Goal: Check status: Check status

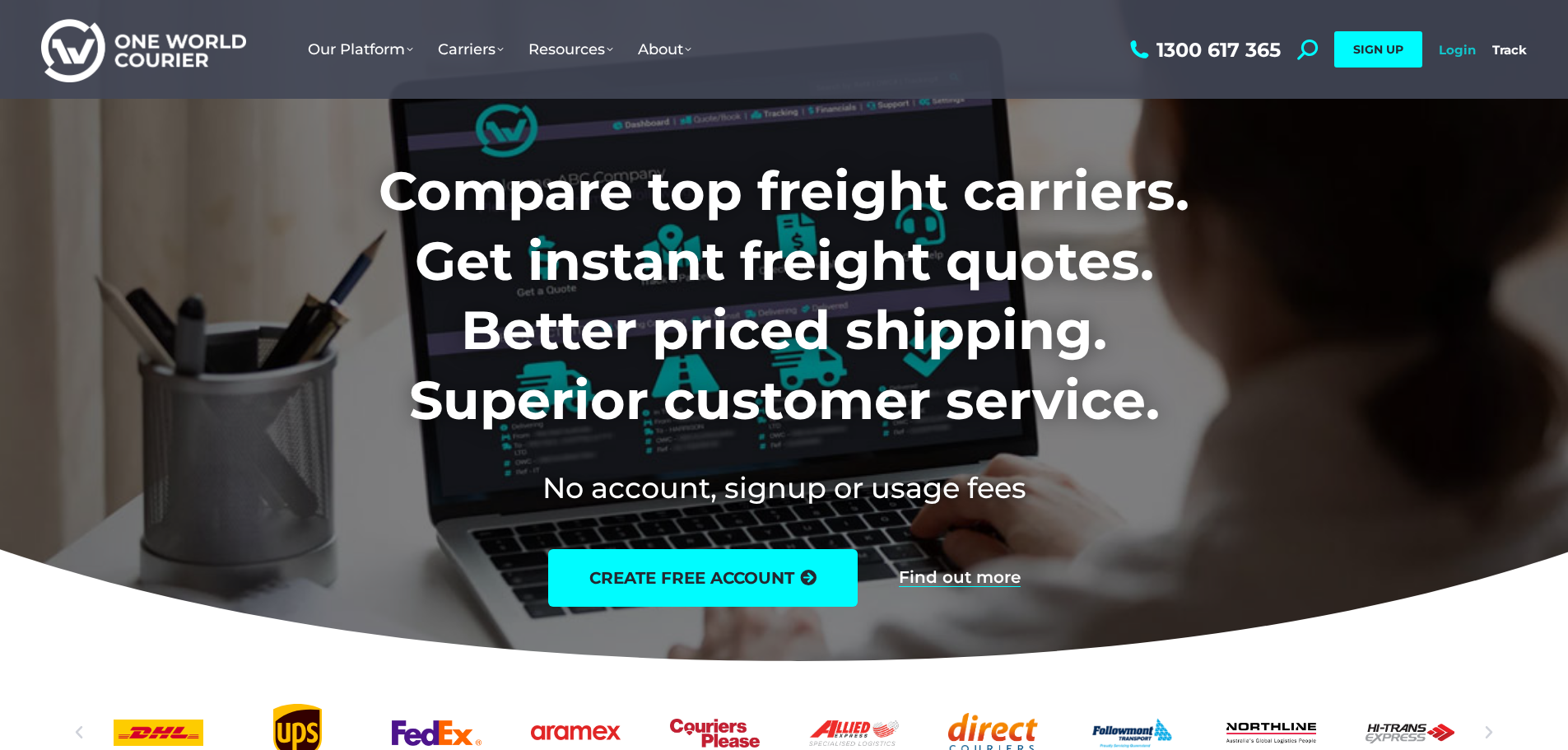
click at [1467, 50] on link "Login" at bounding box center [1457, 50] width 37 height 16
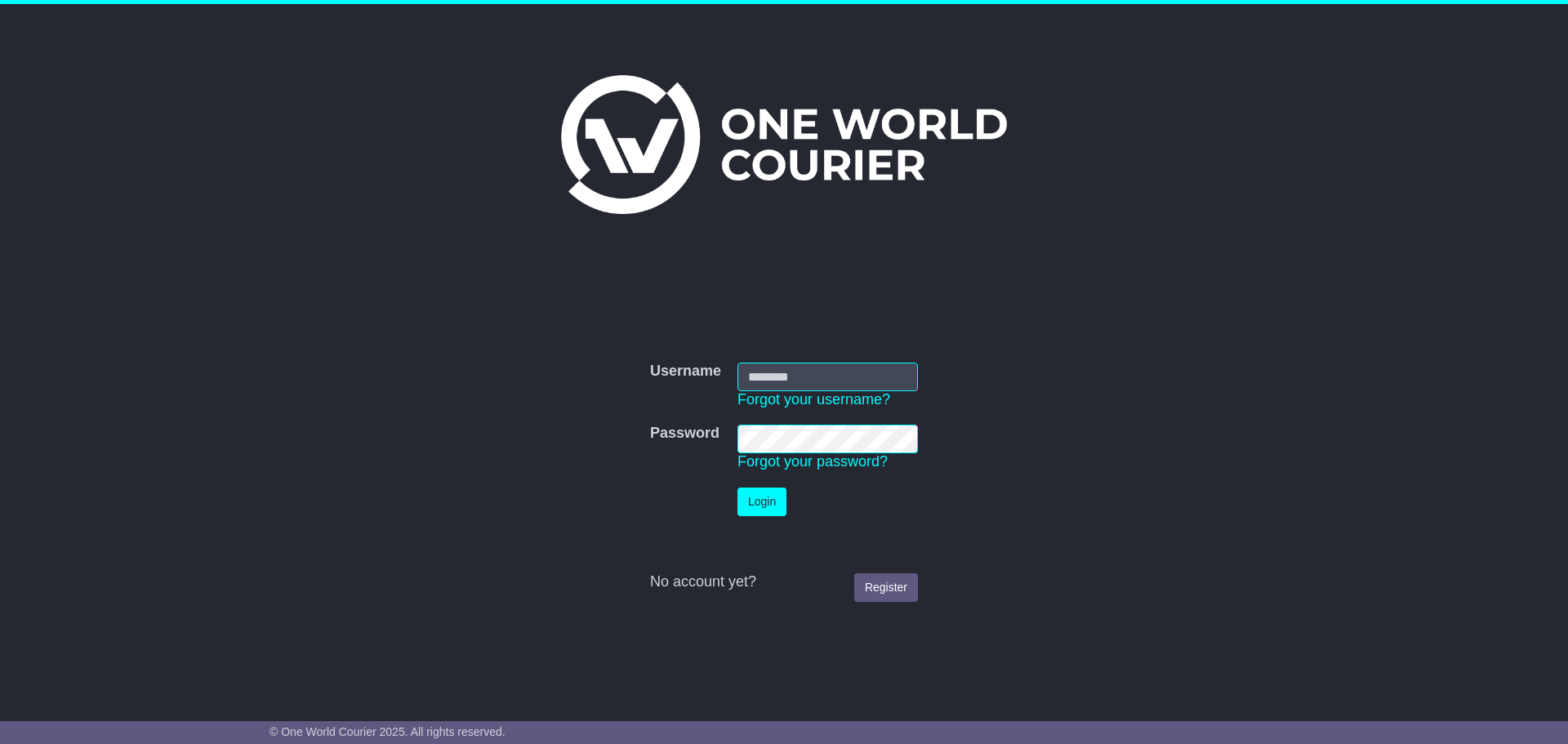
type input "**********"
click at [765, 494] on button "Login" at bounding box center [762, 501] width 49 height 29
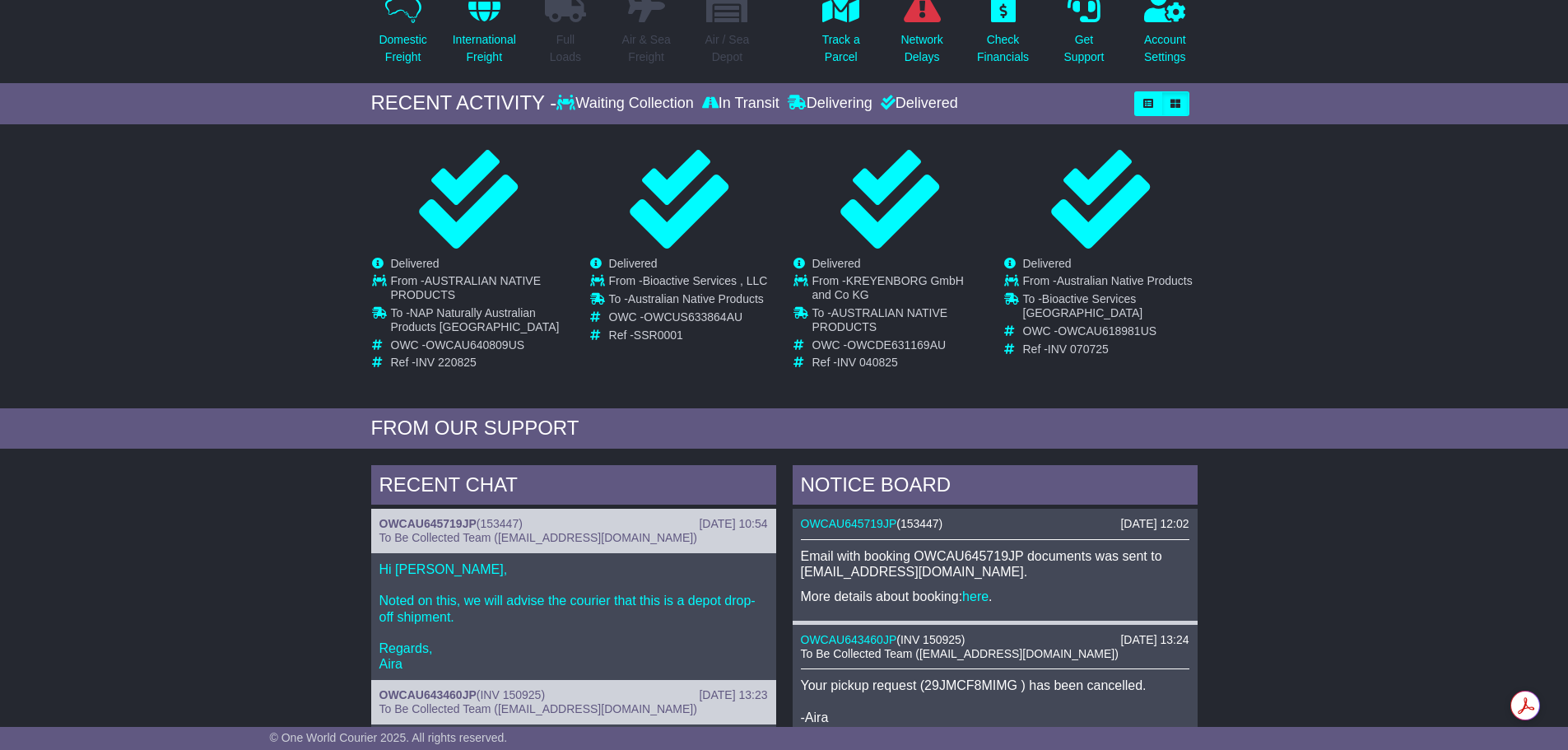
scroll to position [171, 0]
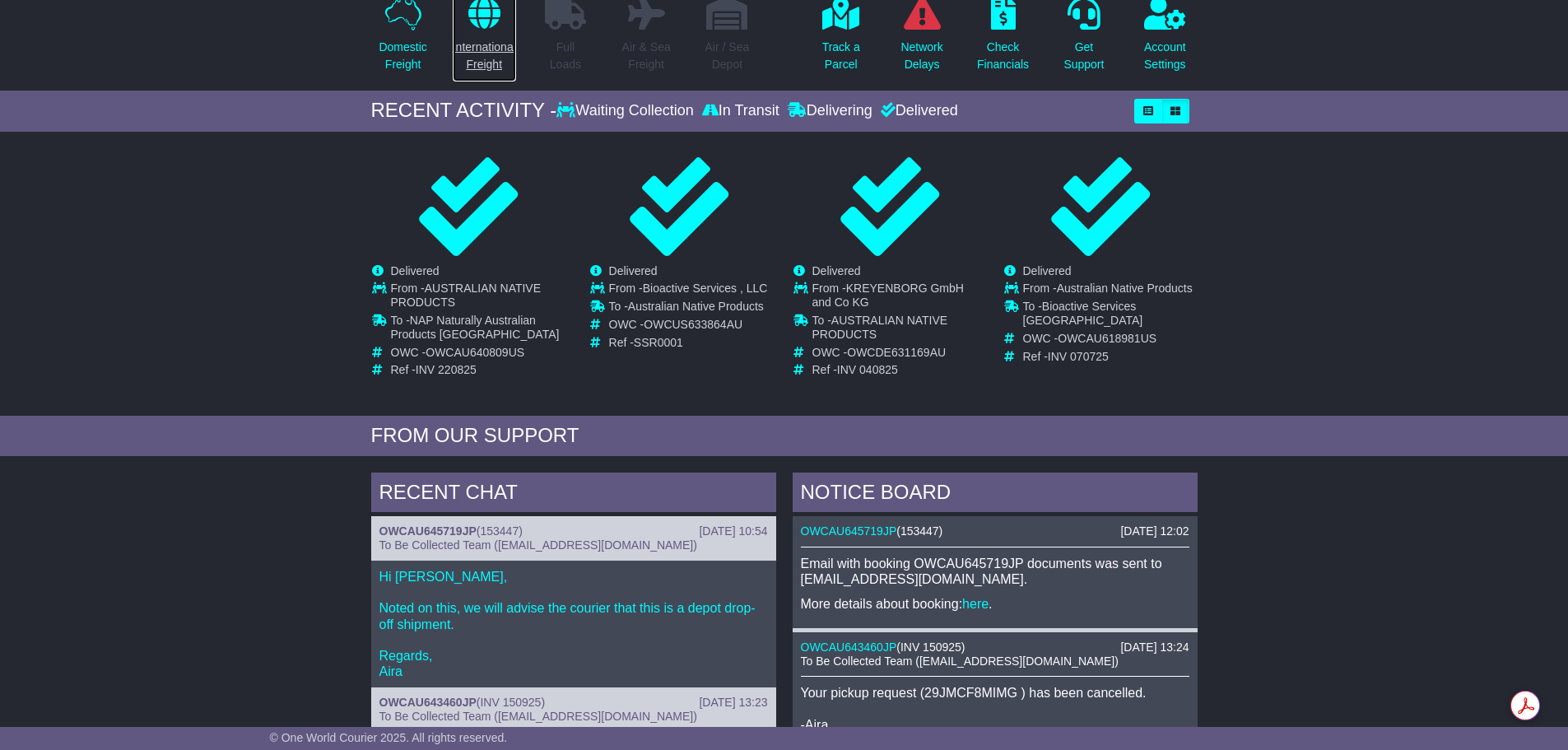
click at [477, 12] on icon at bounding box center [484, 12] width 32 height 33
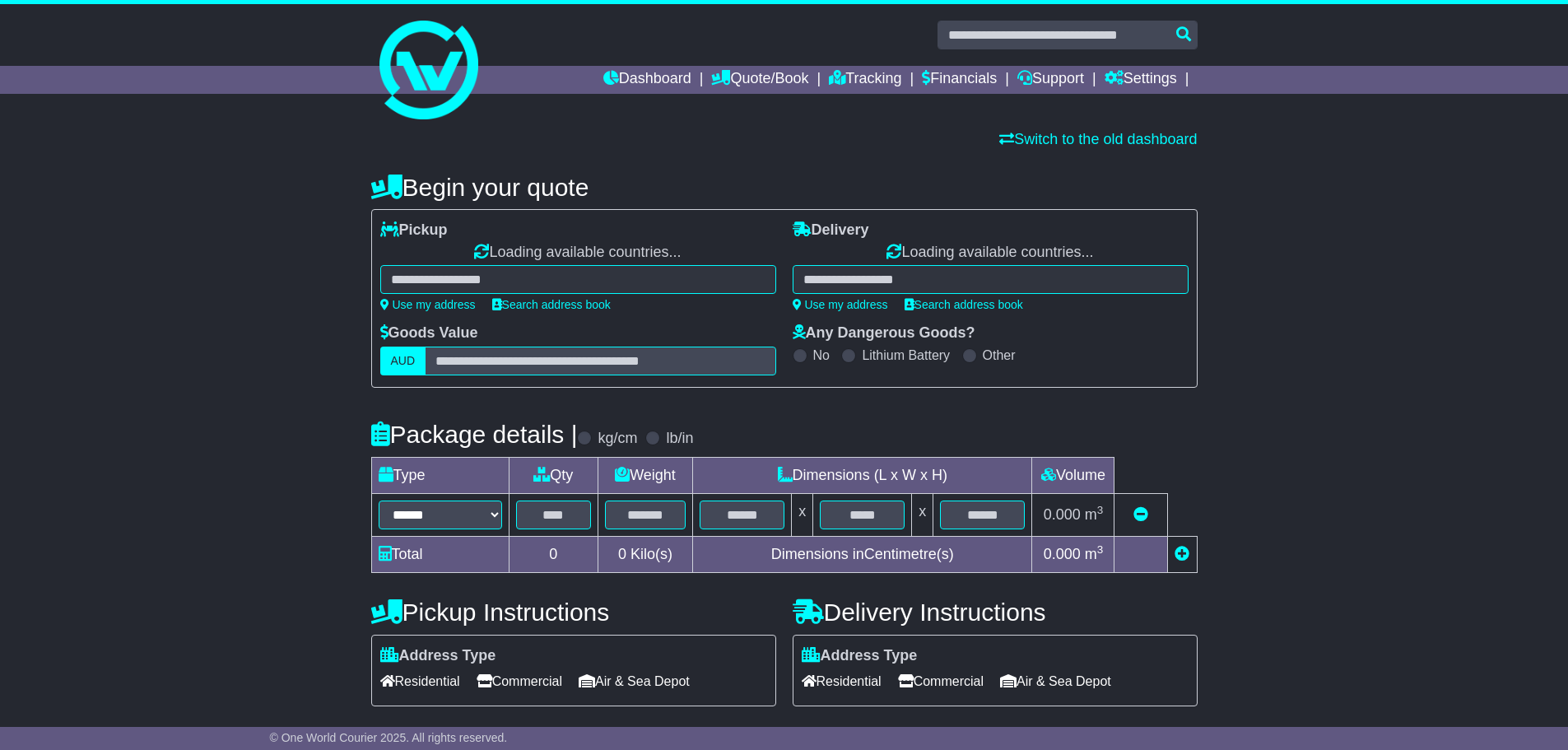
select select "**"
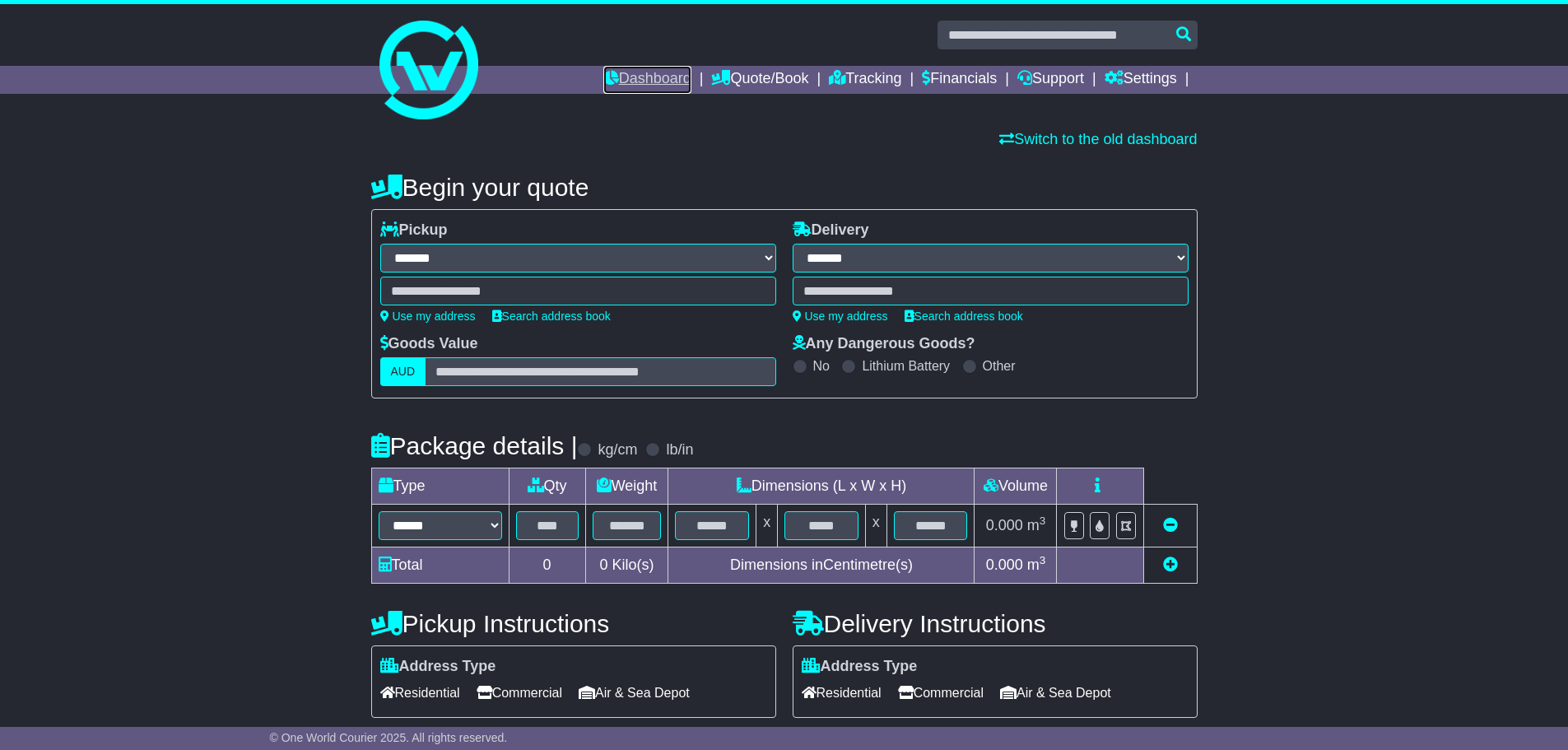
click at [613, 82] on link "Dashboard" at bounding box center [647, 80] width 88 height 28
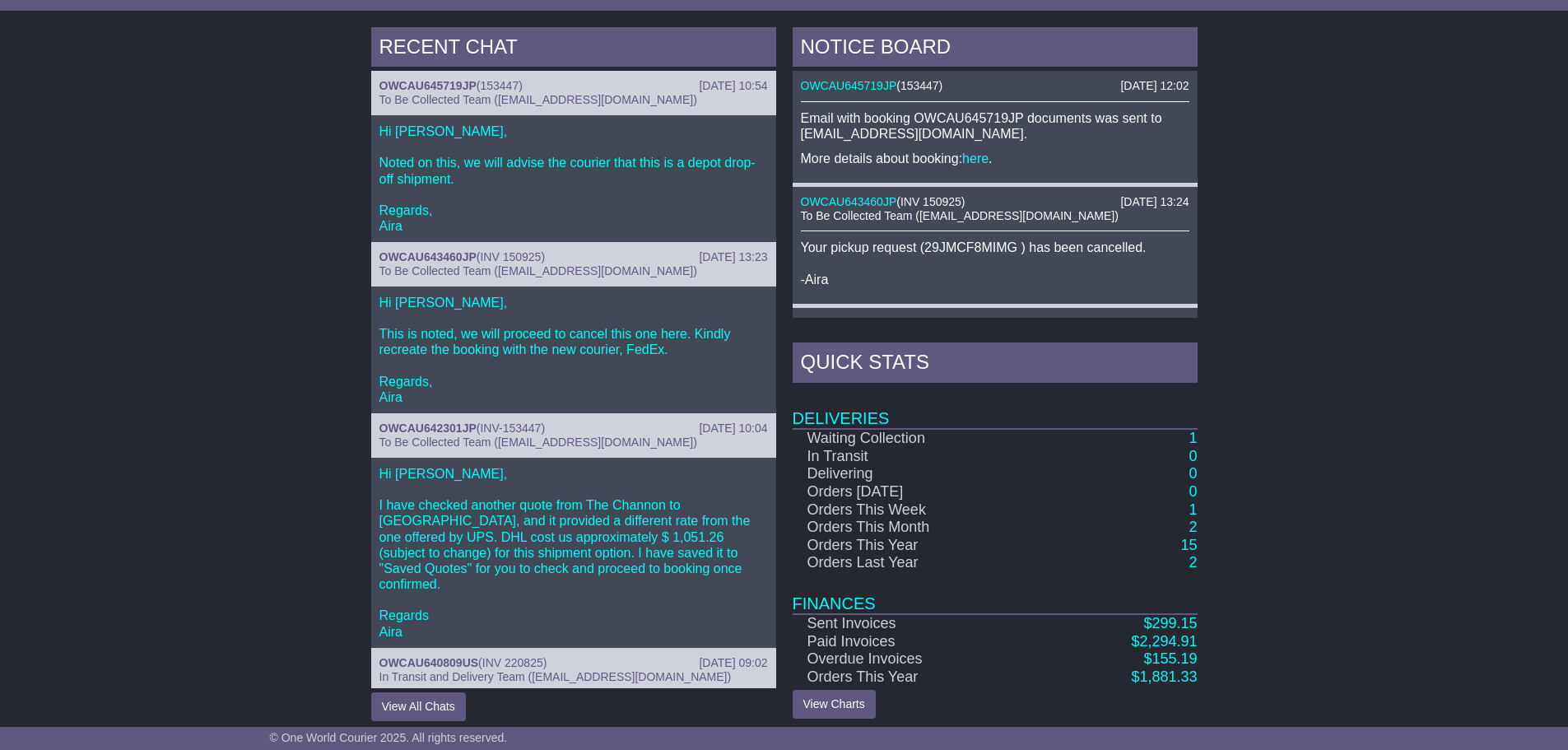
scroll to position [630, 0]
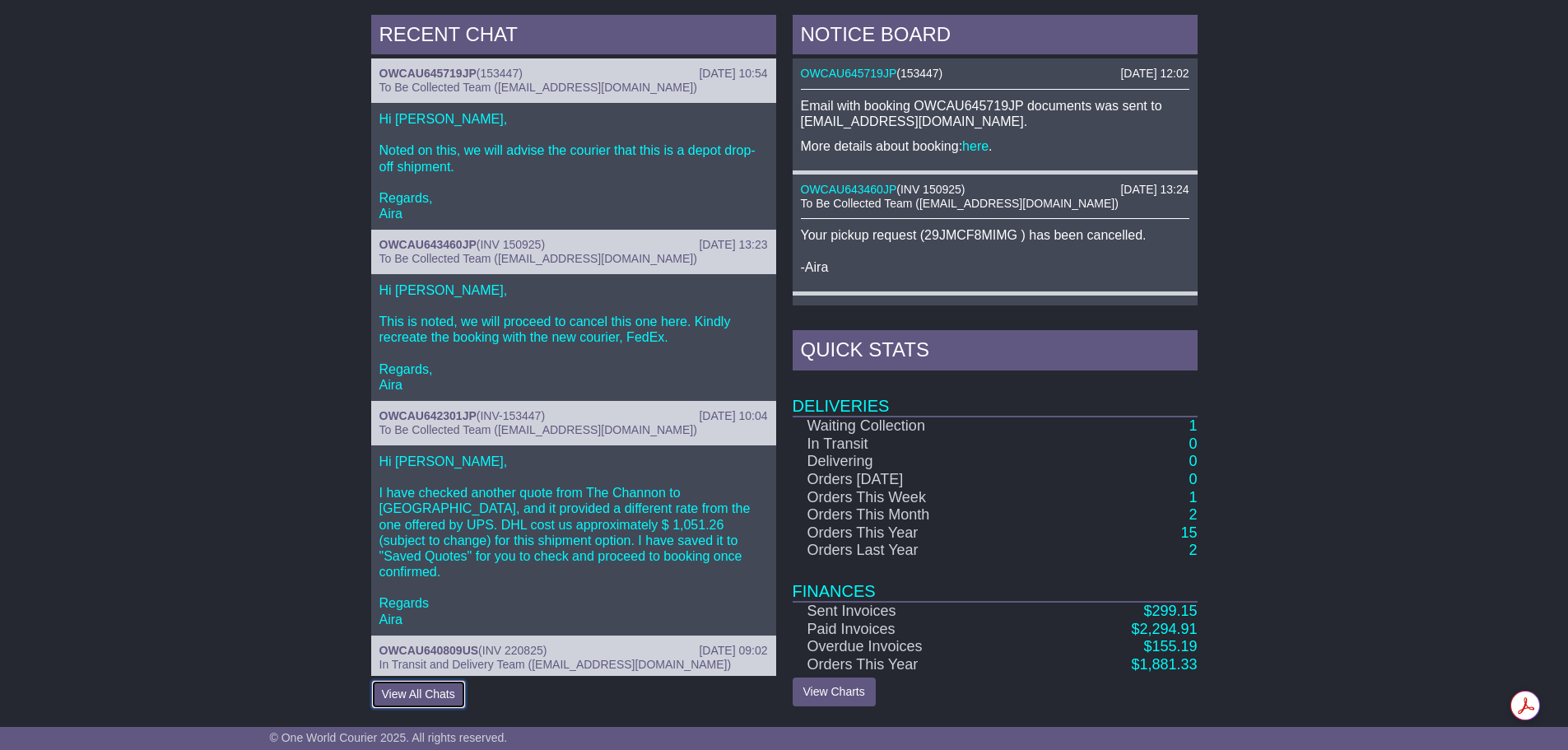
click at [402, 694] on button "View All Chats" at bounding box center [419, 694] width 95 height 29
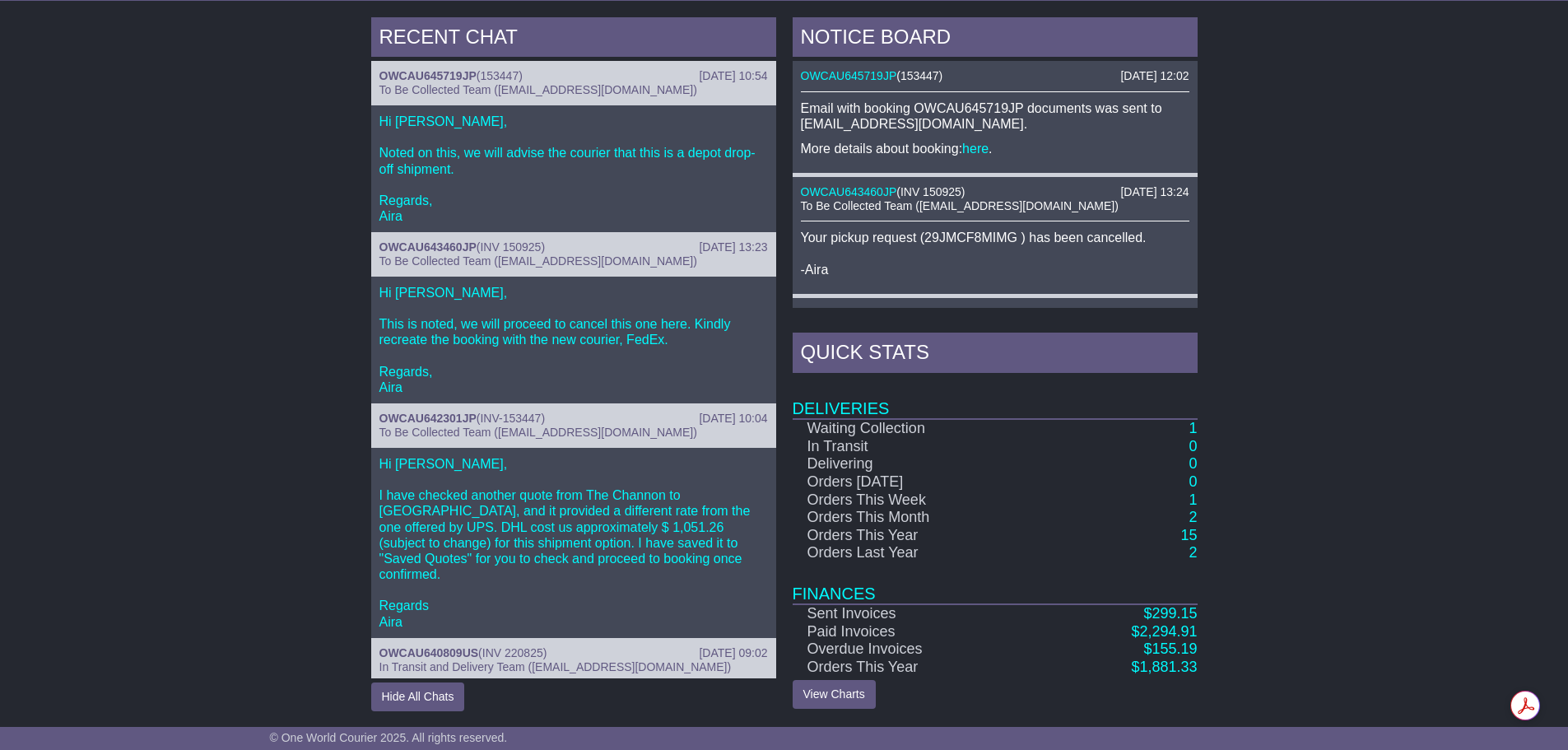
click at [512, 142] on p "Hi Krystina, Noted on this, we will advise the courier that this is a depot dro…" at bounding box center [573, 168] width 388 height 110
click at [513, 155] on p "Hi Krystina, Noted on this, we will advise the courier that this is a depot dro…" at bounding box center [573, 168] width 388 height 110
click at [442, 247] on link "OWCAU643460JP" at bounding box center [427, 247] width 97 height 13
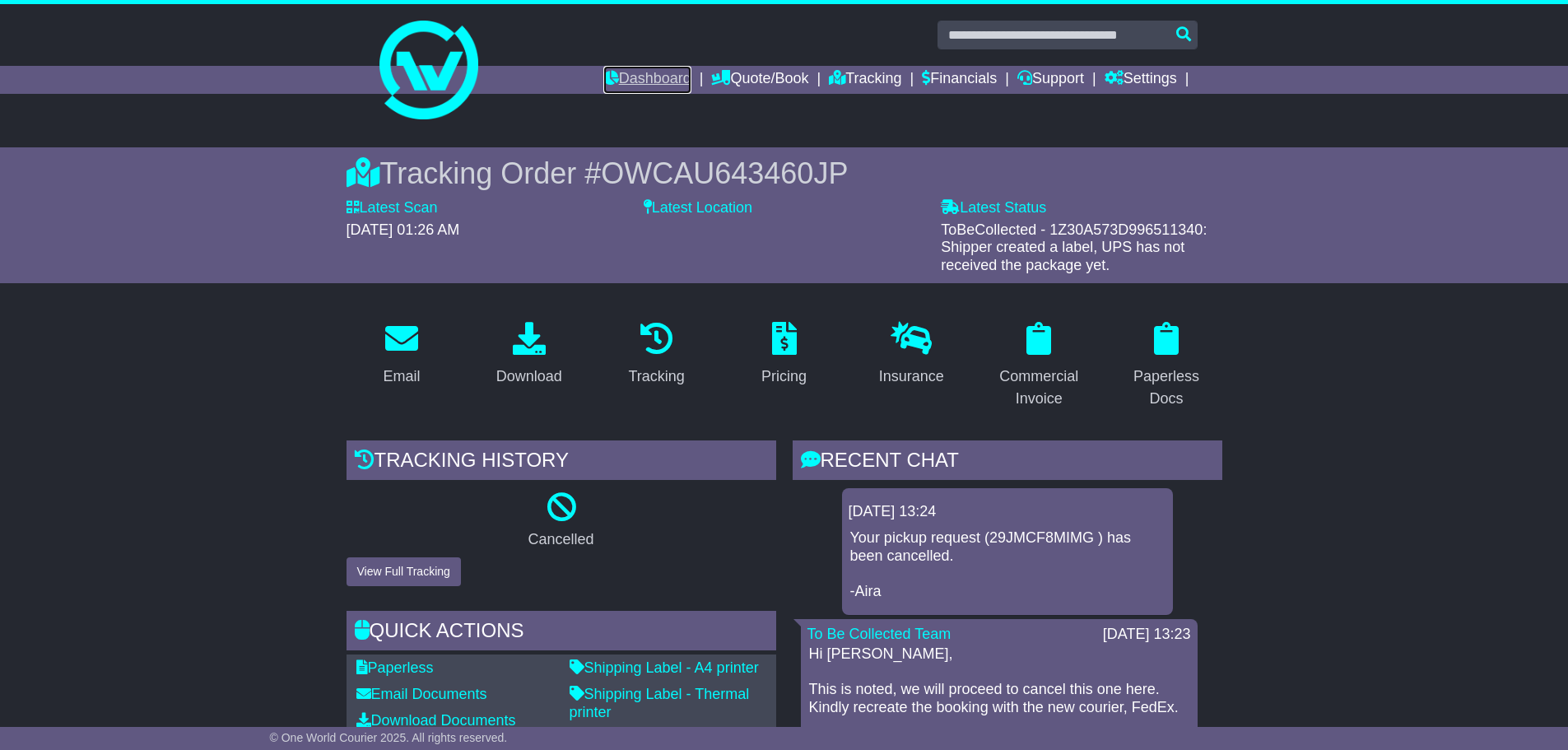
click at [613, 74] on link "Dashboard" at bounding box center [647, 80] width 88 height 28
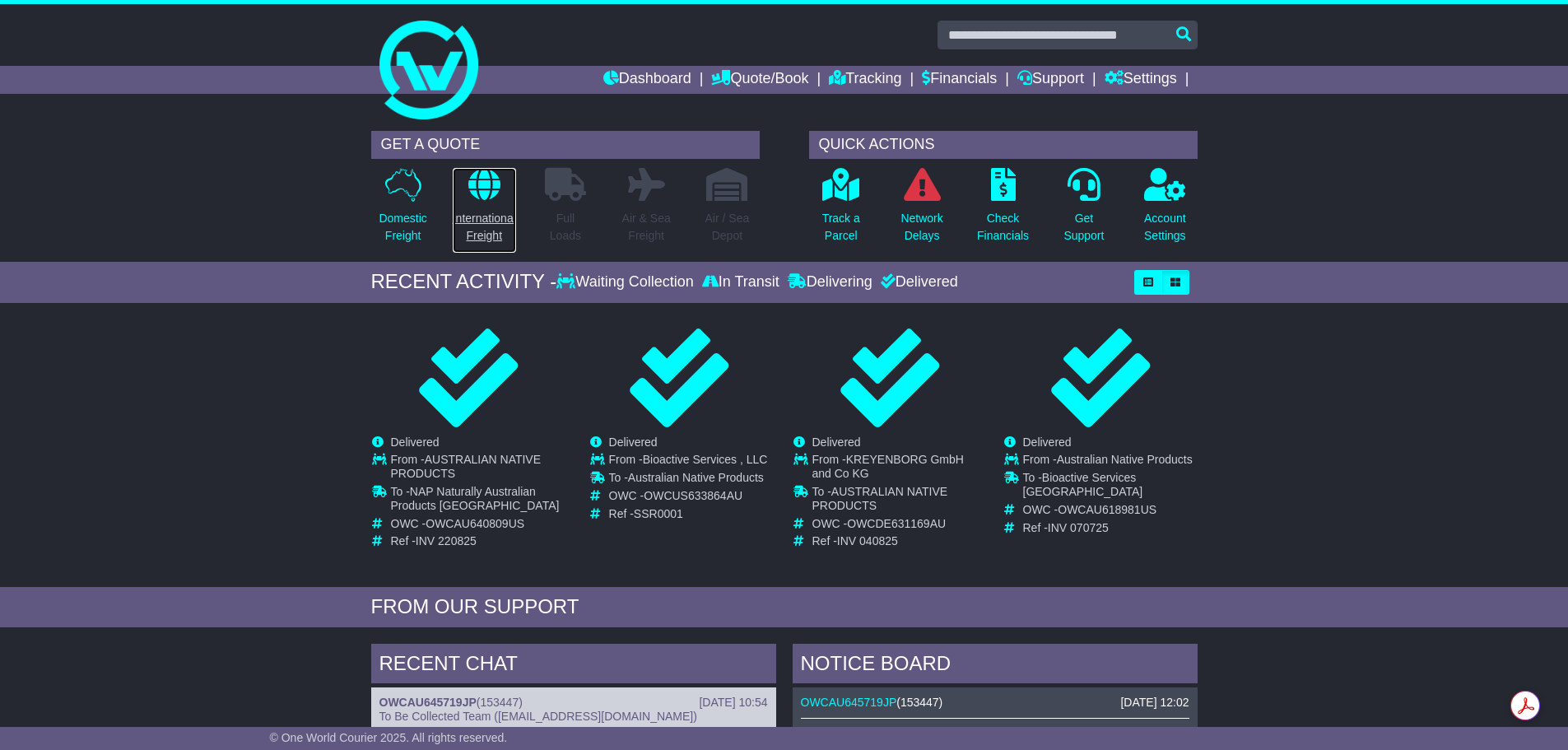
click at [481, 189] on icon at bounding box center [484, 184] width 32 height 33
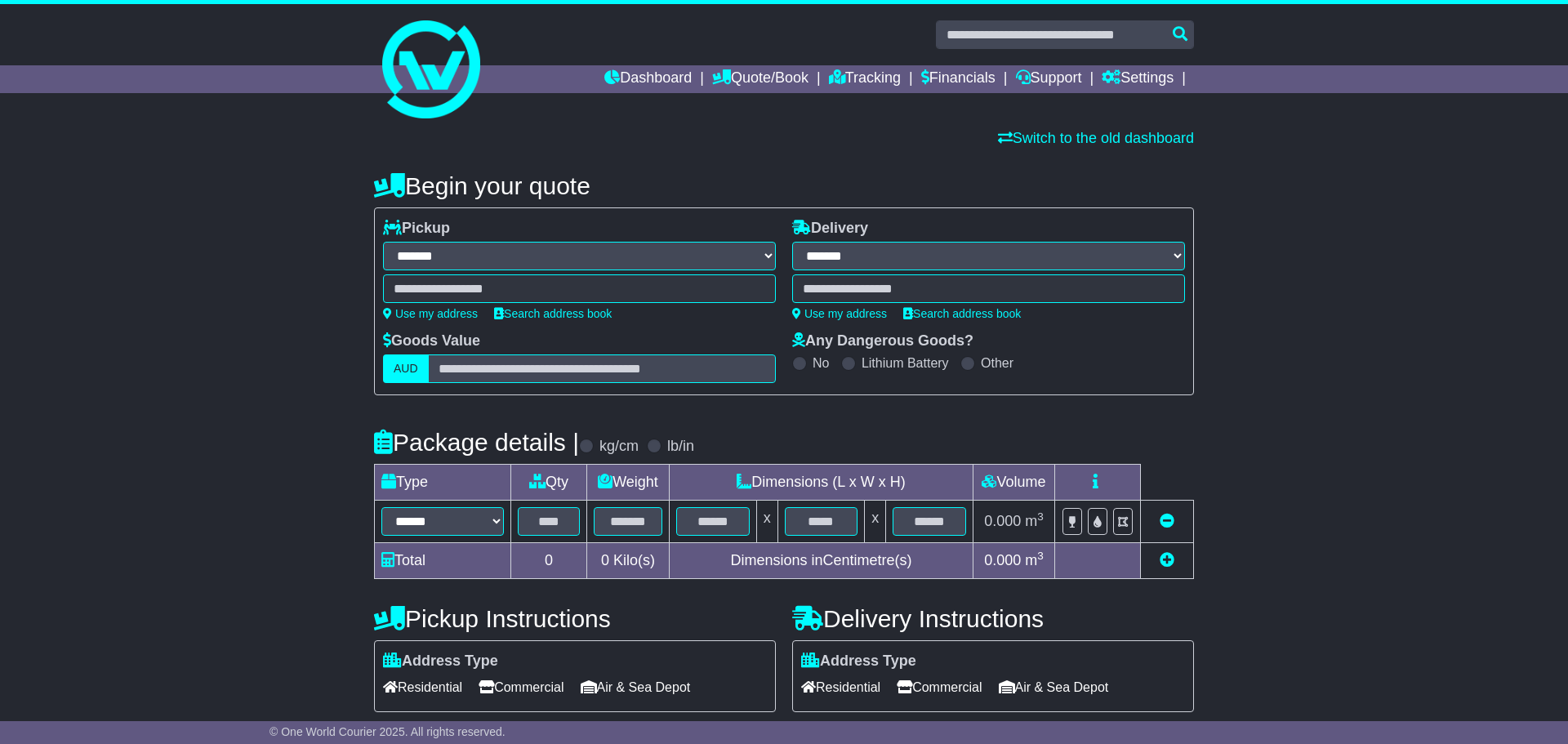
select select "**"
click at [642, 76] on link "Dashboard" at bounding box center [642, 79] width 88 height 28
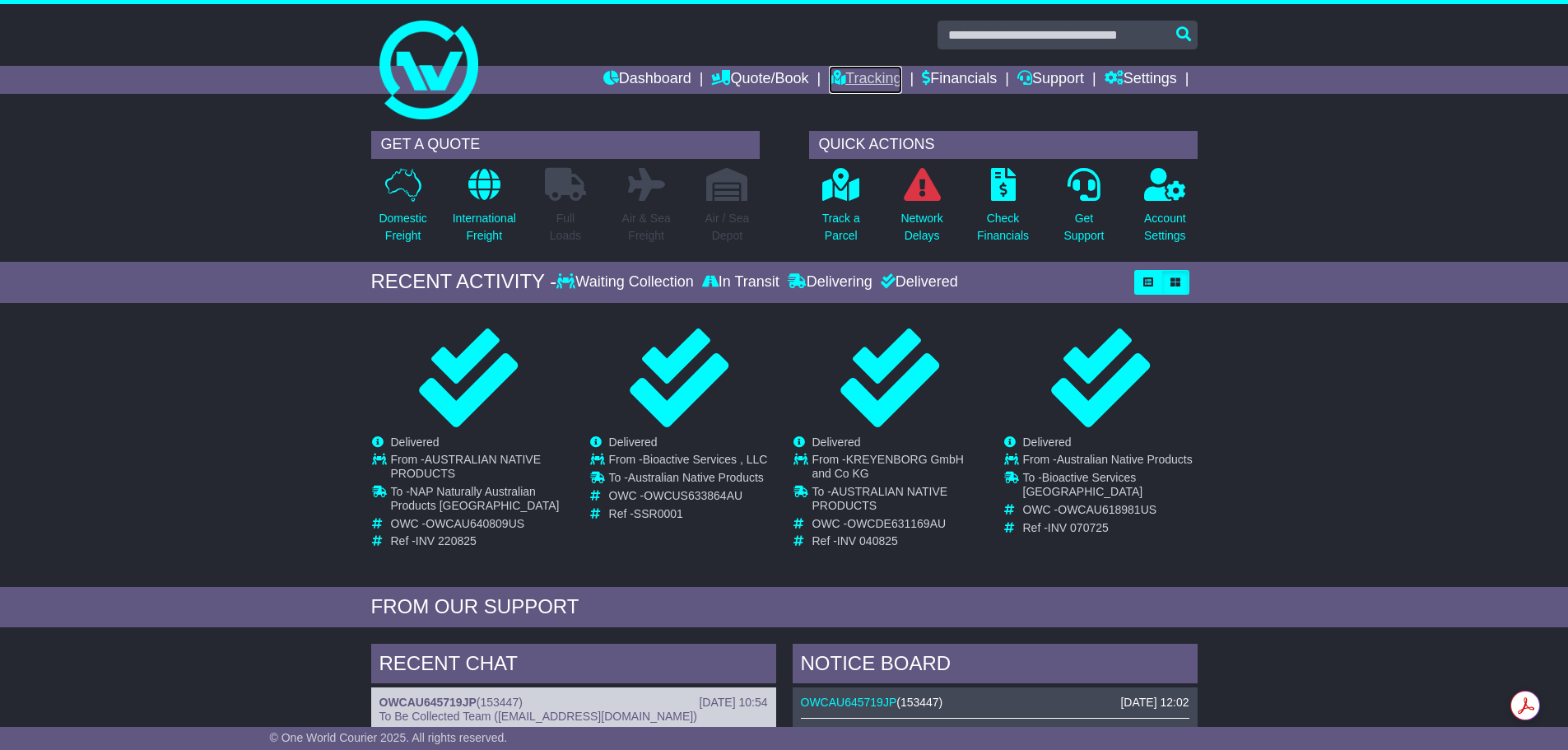
click at [853, 76] on link "Tracking" at bounding box center [864, 80] width 72 height 28
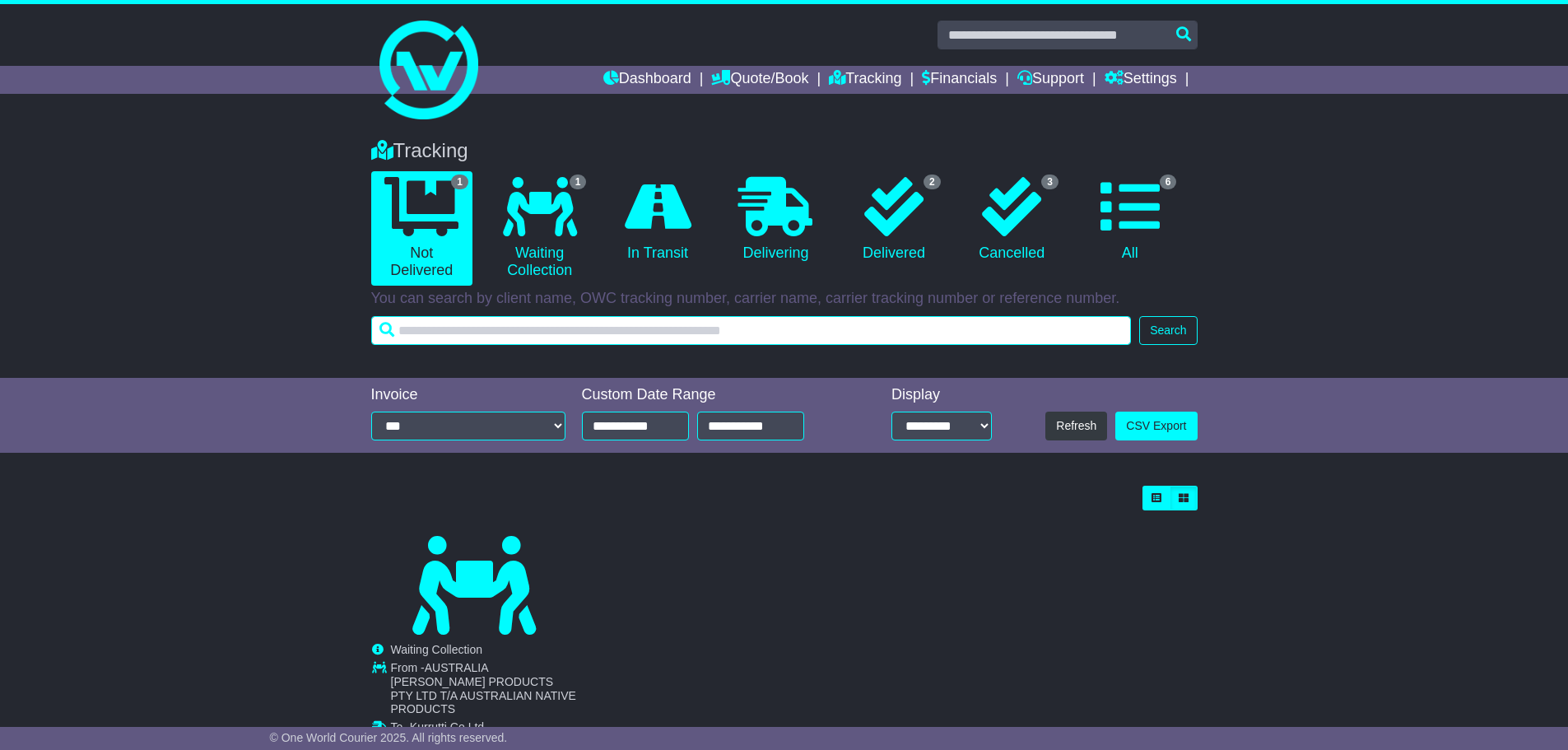
click at [427, 333] on input "text" at bounding box center [752, 330] width 761 height 29
click at [412, 333] on input "text" at bounding box center [752, 330] width 761 height 29
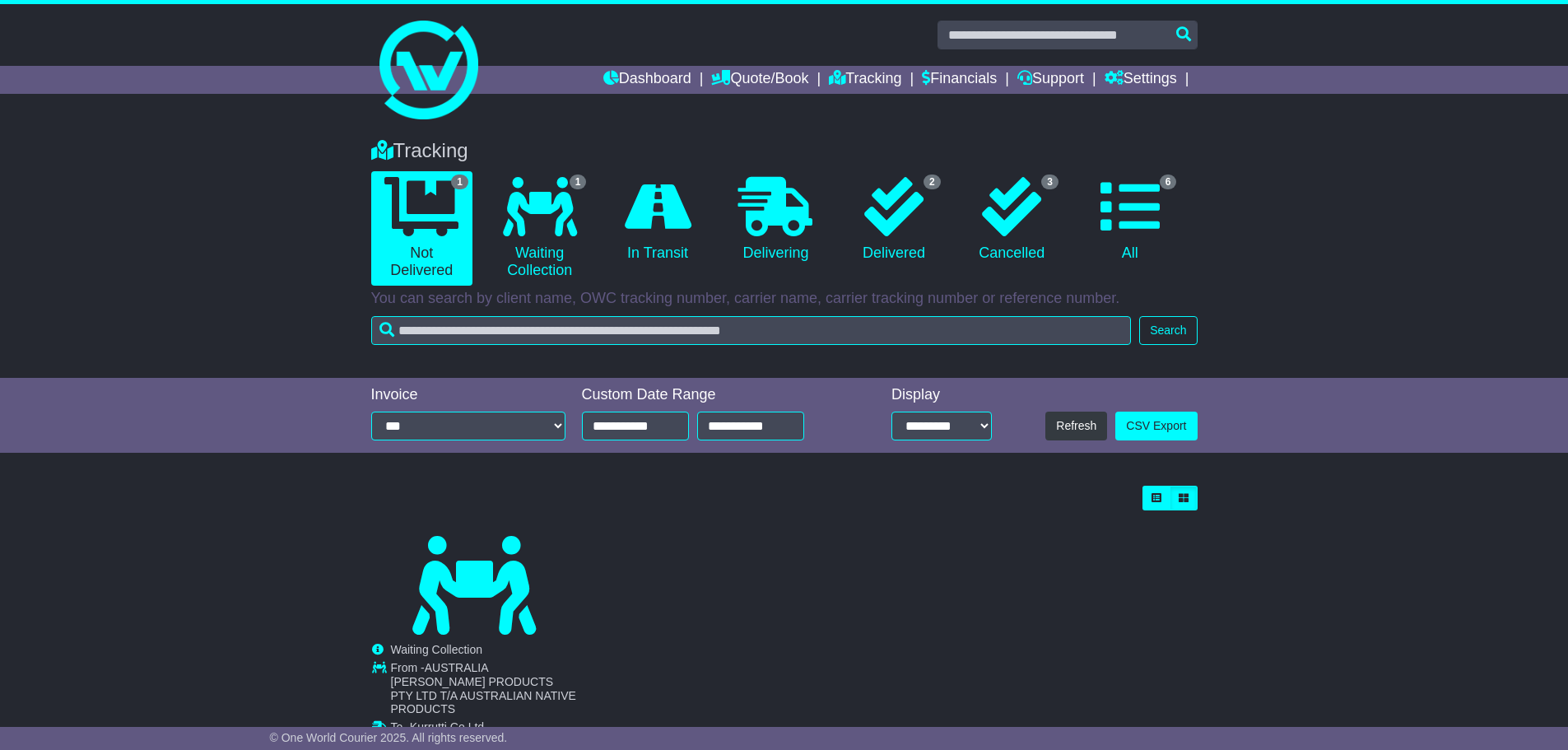
drag, startPoint x: 412, startPoint y: 333, endPoint x: 690, endPoint y: 581, distance: 372.5
click at [689, 583] on div "View Order Kurrutti Co Ltd Cancelled Waiting Collection In Transit ToBeCollecte…" at bounding box center [784, 668] width 827 height 265
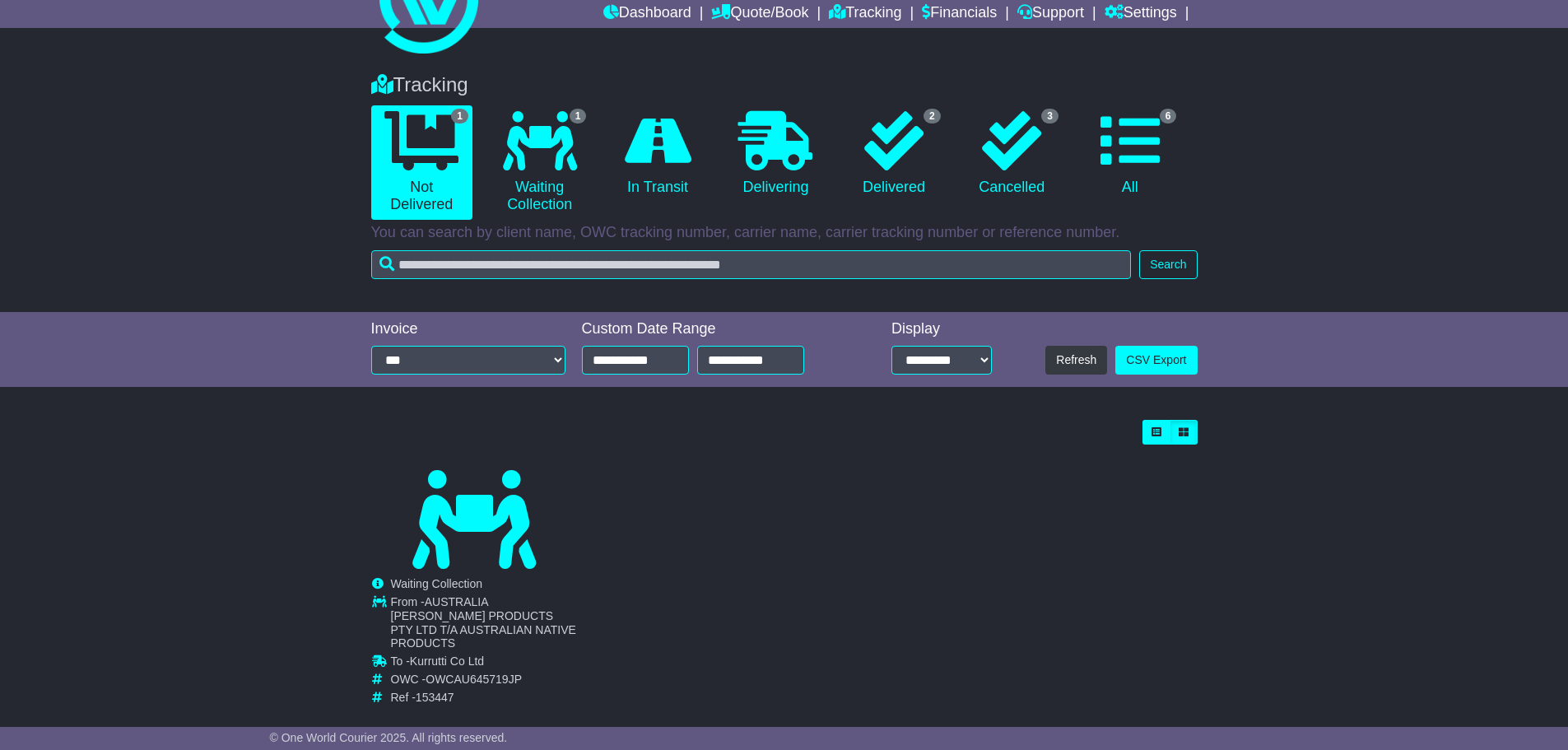
scroll to position [77, 0]
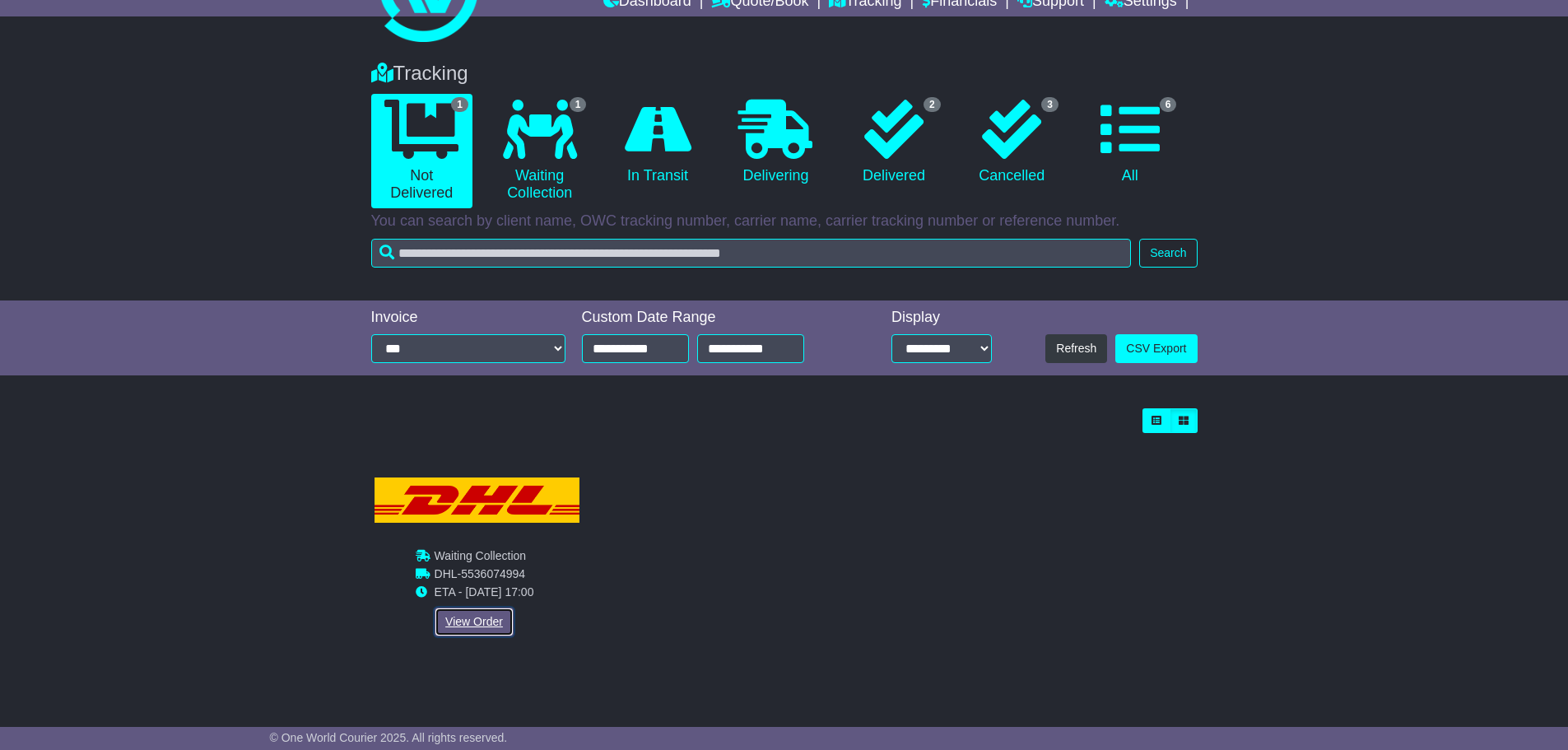
click at [475, 619] on link "View Order" at bounding box center [474, 622] width 79 height 29
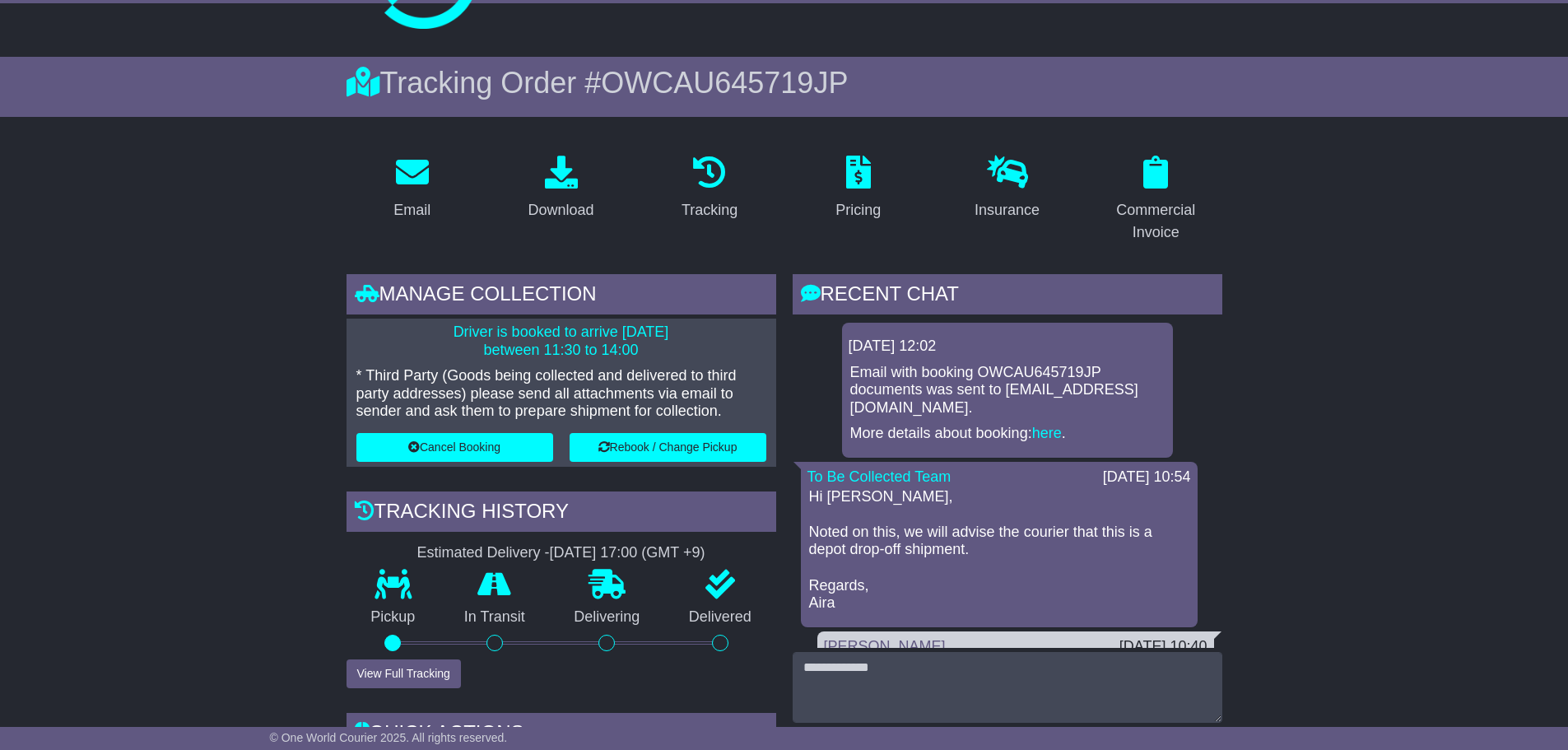
scroll to position [103, 0]
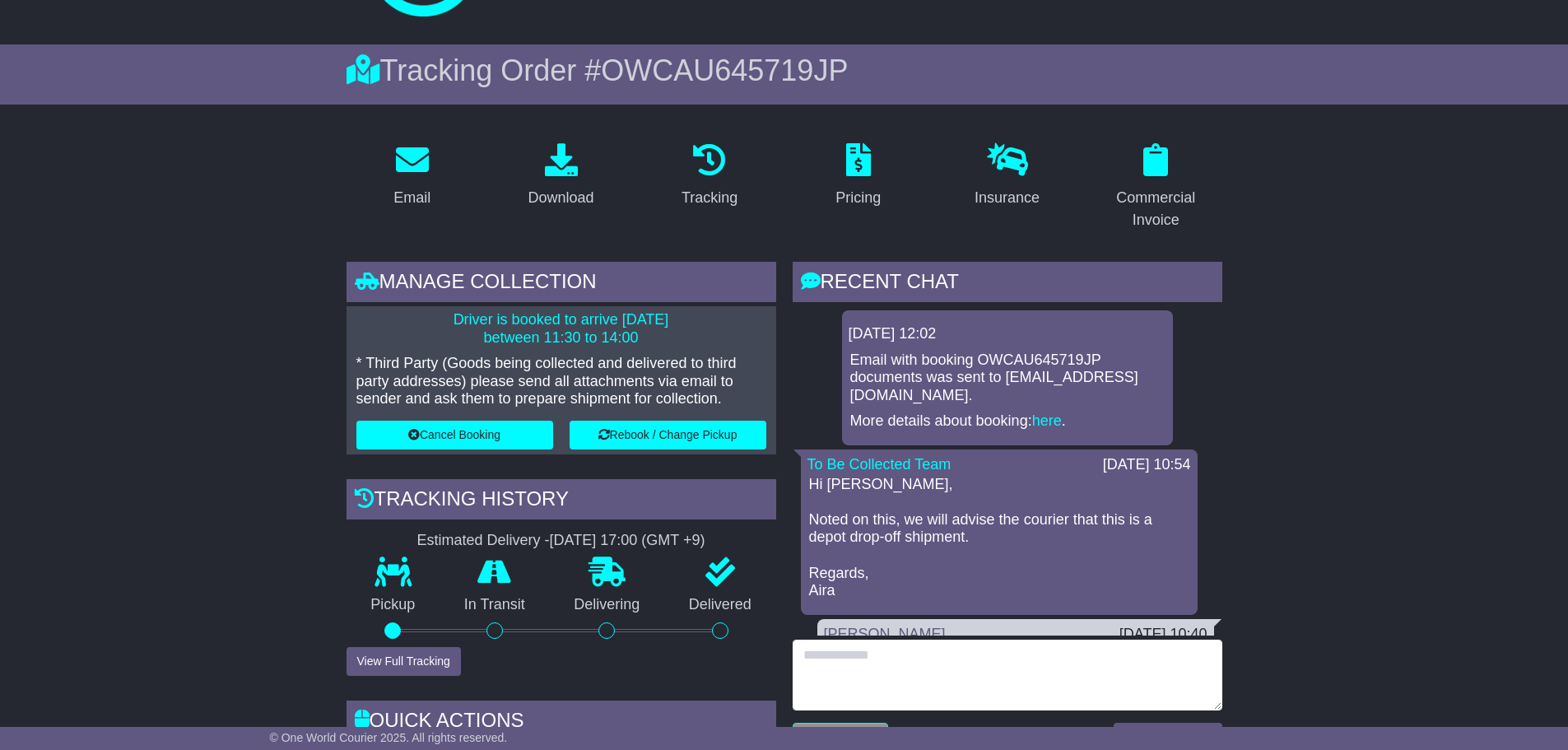
click at [980, 663] on textarea at bounding box center [1007, 675] width 430 height 71
click at [1080, 654] on textarea "**********" at bounding box center [1007, 675] width 430 height 71
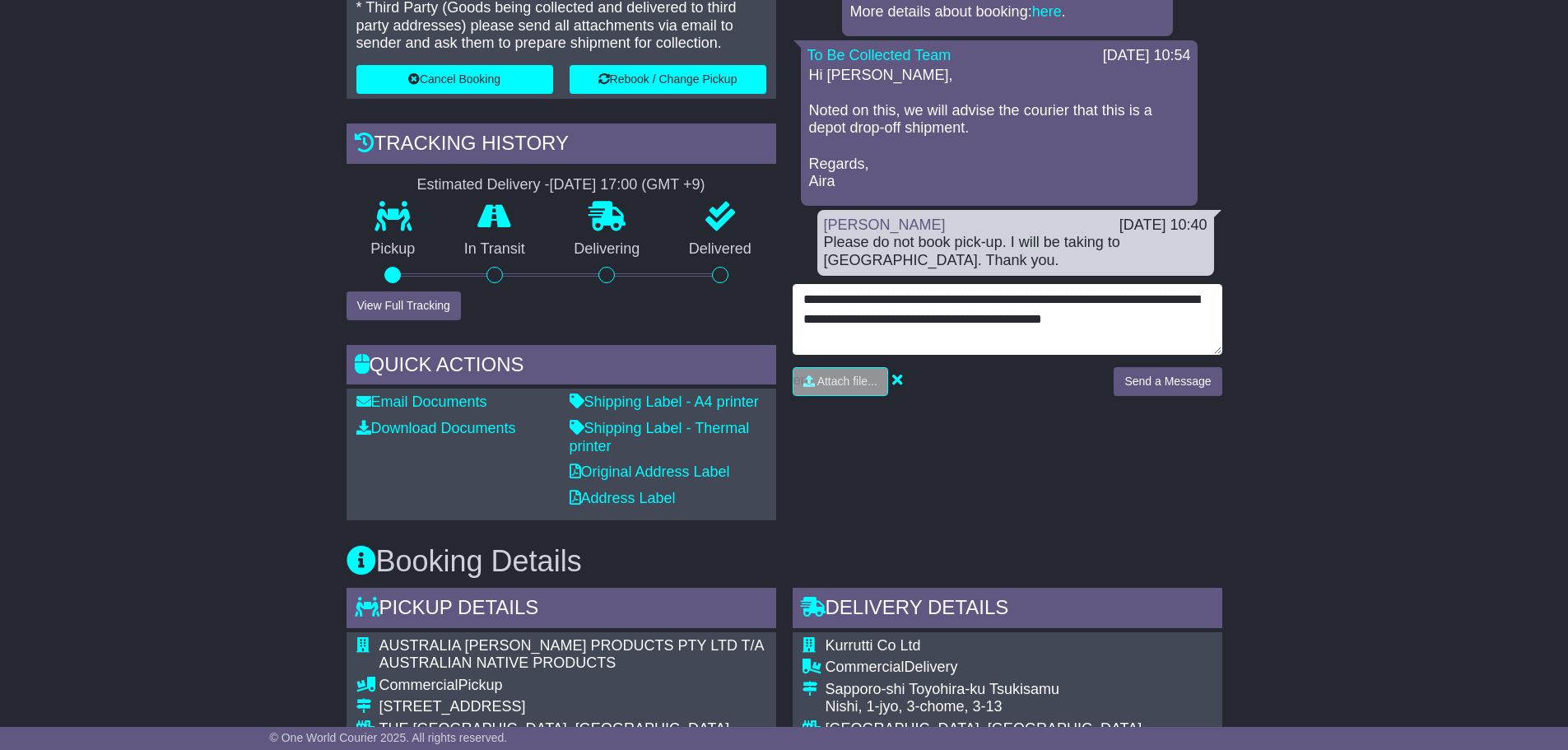
scroll to position [415, 0]
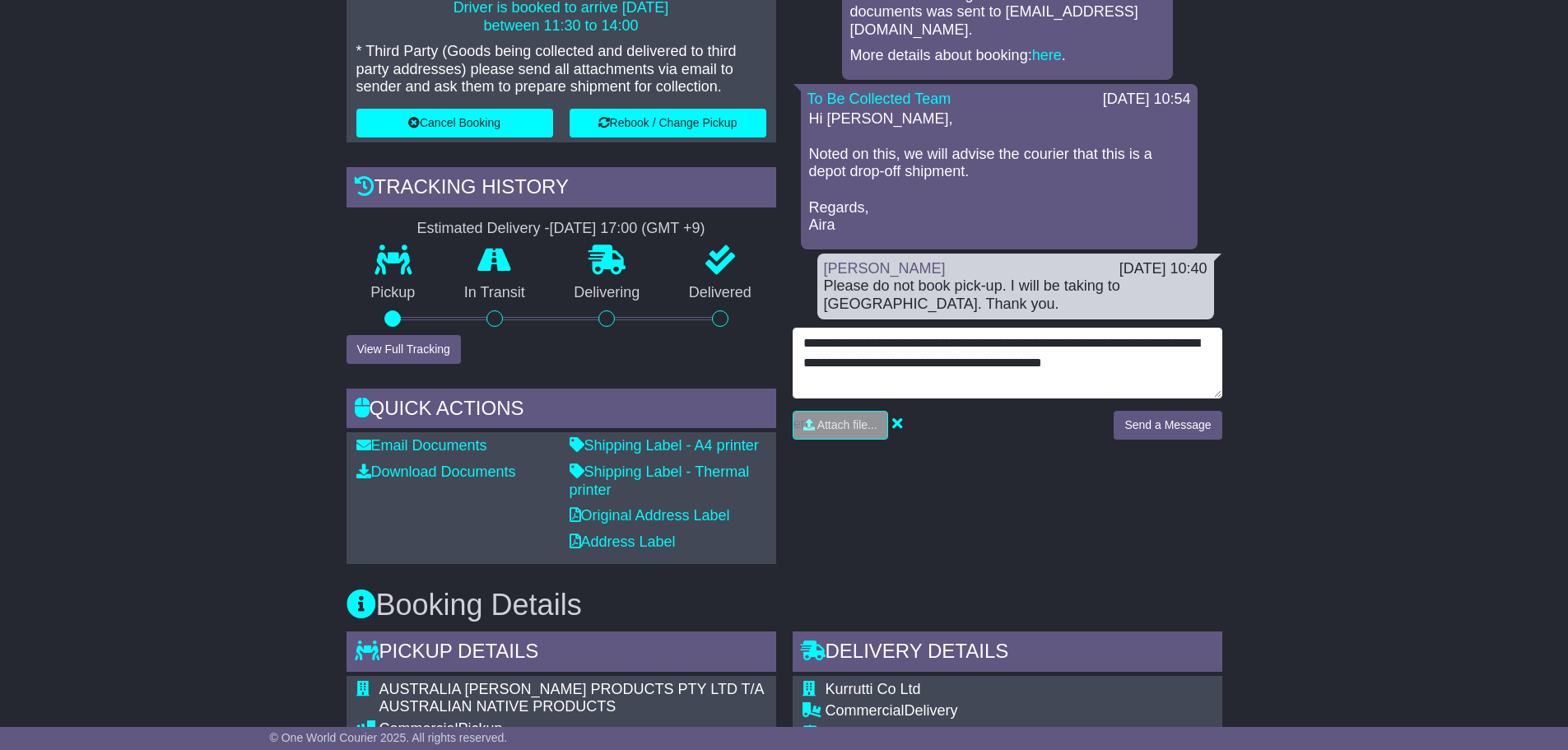
type textarea "**********"
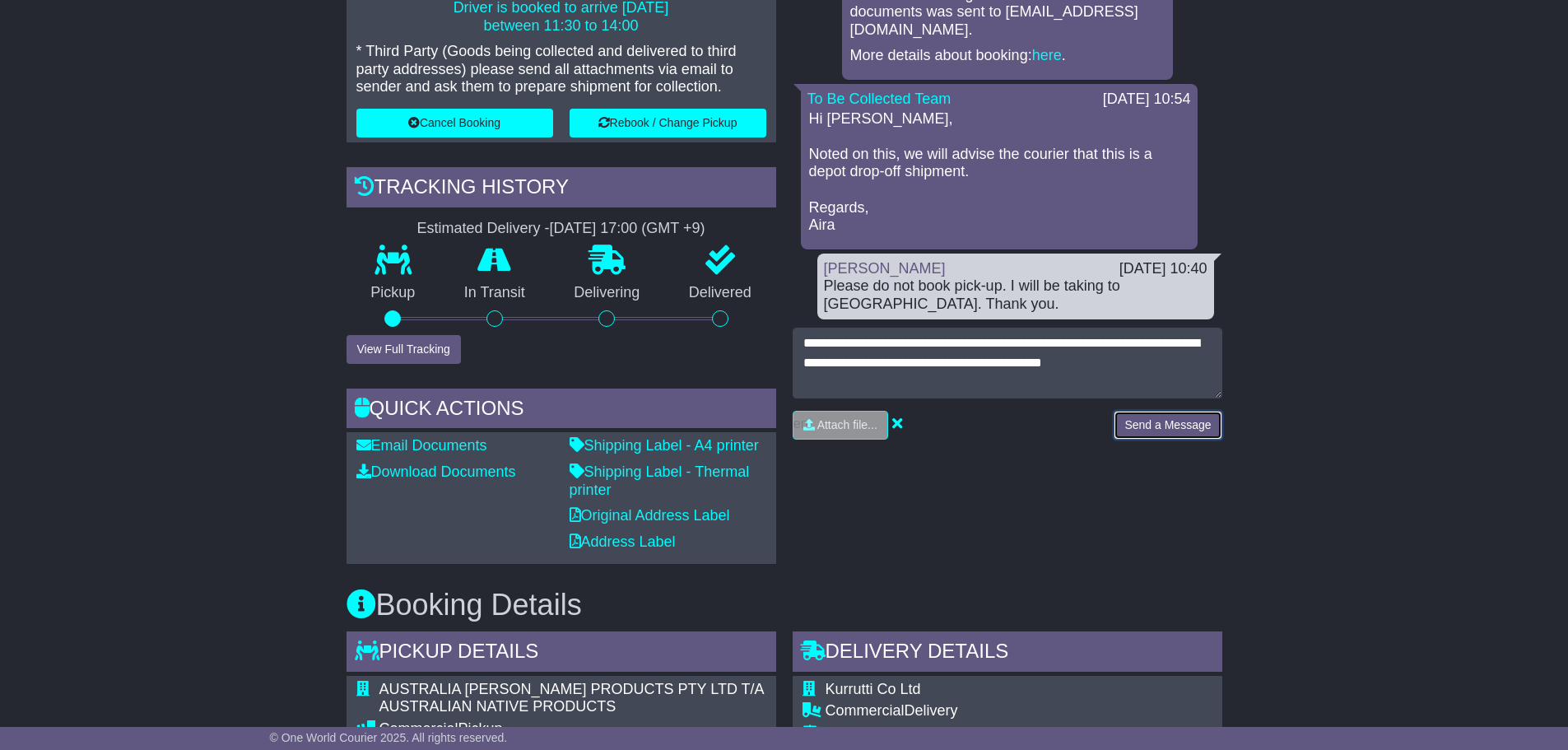
click at [1129, 430] on button "Send a Message" at bounding box center [1167, 425] width 108 height 29
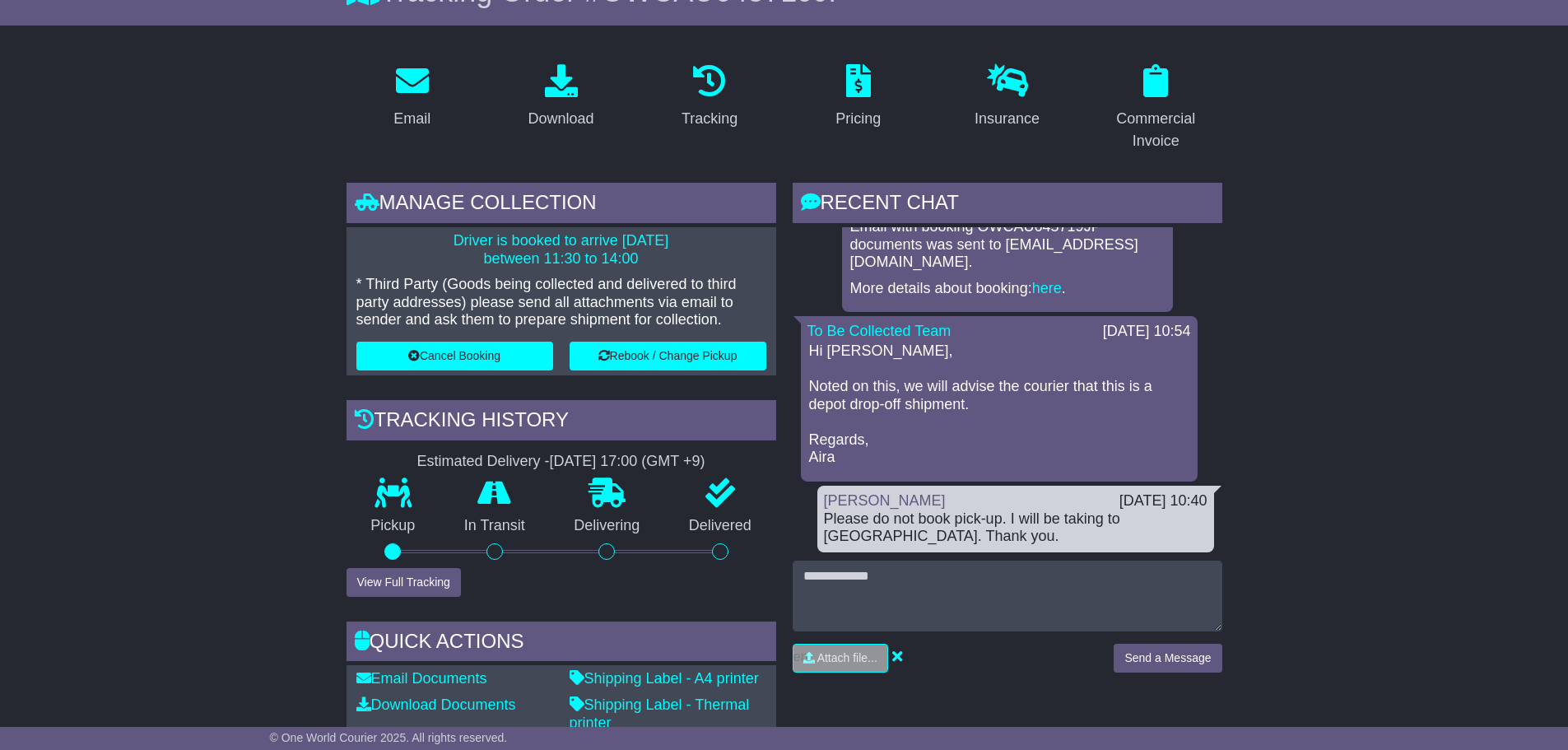
scroll to position [0, 0]
